Goal: Task Accomplishment & Management: Manage account settings

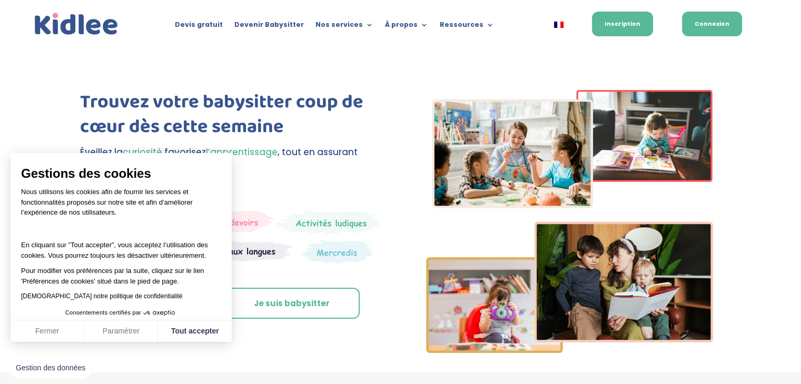
click at [718, 23] on link "Connexion" at bounding box center [712, 24] width 60 height 25
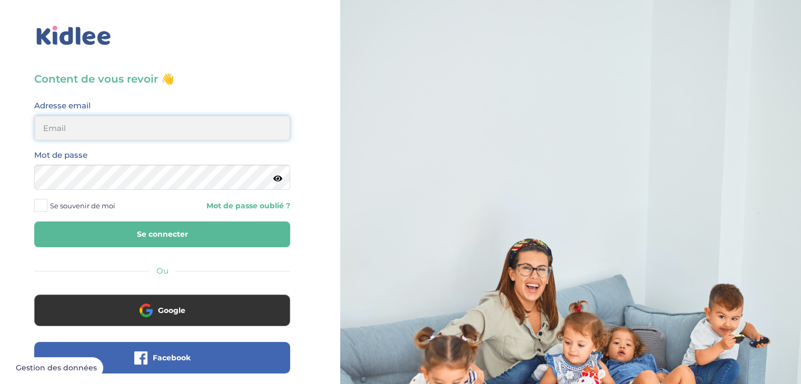
click at [198, 131] on input "email" at bounding box center [162, 127] width 256 height 25
type input "marion.penaud210@orange.fr"
click at [34, 222] on button "Se connecter" at bounding box center [162, 235] width 256 height 26
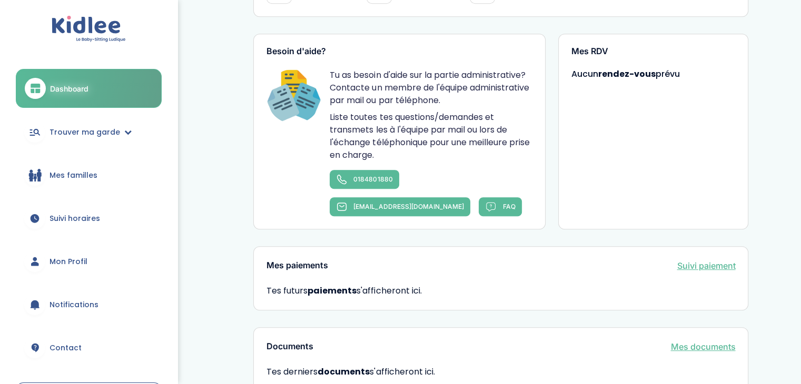
scroll to position [591, 0]
